Goal: Task Accomplishment & Management: Complete application form

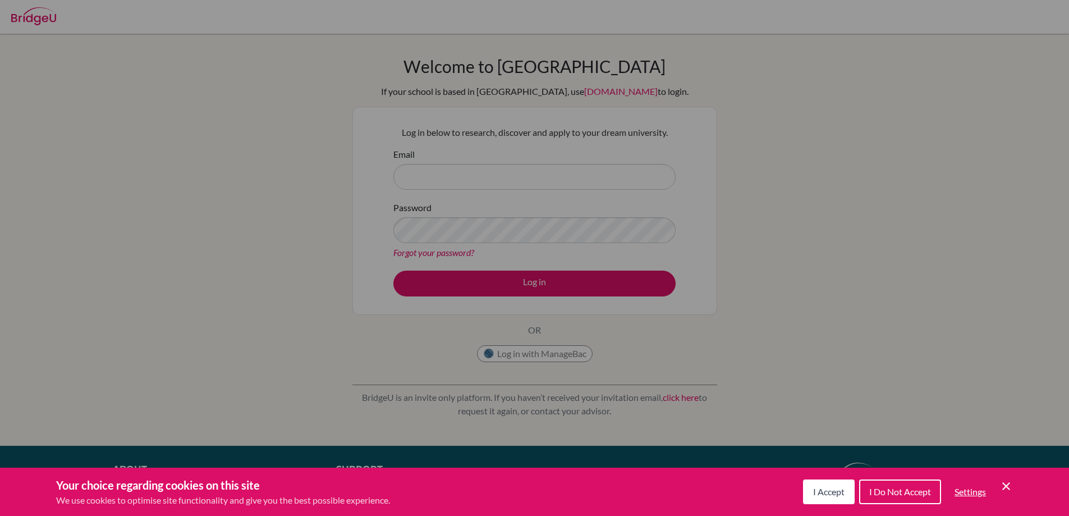
drag, startPoint x: 1011, startPoint y: 488, endPoint x: 1003, endPoint y: 485, distance: 8.5
click at [1010, 488] on icon "Cookie Control Close Icon" at bounding box center [1005, 485] width 13 height 13
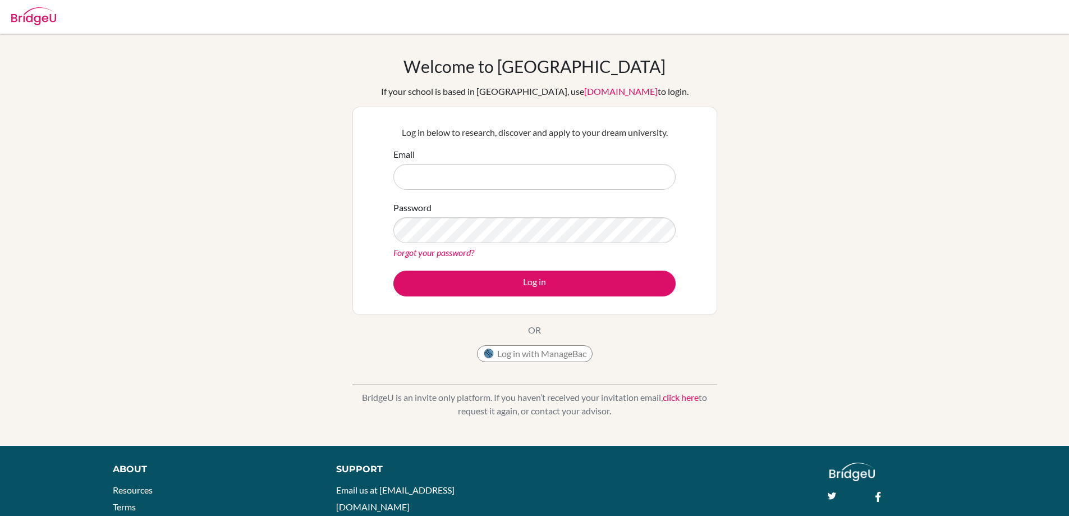
click at [559, 157] on div "Email" at bounding box center [534, 169] width 282 height 42
click at [566, 190] on form "Email Password Forgot your password? Log in" at bounding box center [534, 222] width 282 height 149
click at [565, 187] on input "Email" at bounding box center [534, 177] width 282 height 26
click at [562, 184] on input "Email" at bounding box center [534, 177] width 282 height 26
type input "e"
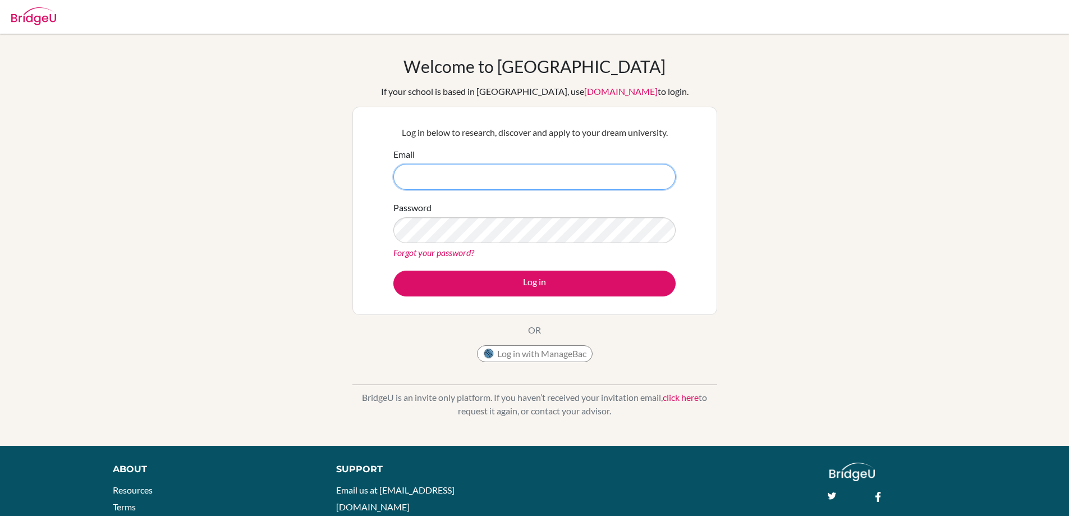
type input "i"
type input "[EMAIL_ADDRESS][DOMAIN_NAME]"
click at [393, 270] on button "Log in" at bounding box center [534, 283] width 282 height 26
